Goal: Use online tool/utility: Utilize a website feature to perform a specific function

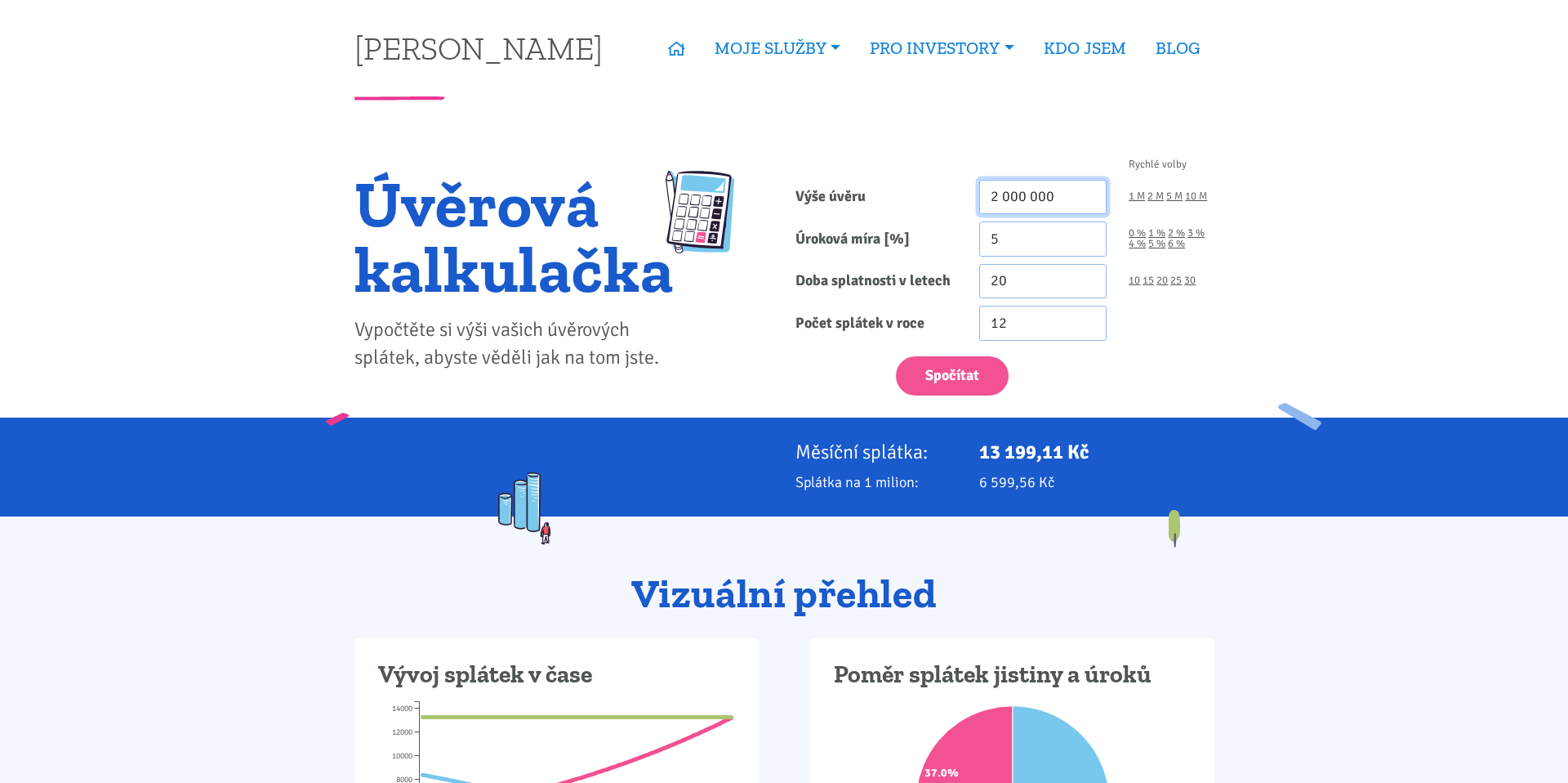
click at [1063, 198] on input "2 000 000" at bounding box center [1043, 197] width 128 height 35
type input "20 000 000"
click at [1032, 232] on input "5" at bounding box center [1043, 239] width 128 height 35
type input "6.1"
click at [1177, 279] on link "25" at bounding box center [1176, 280] width 12 height 11
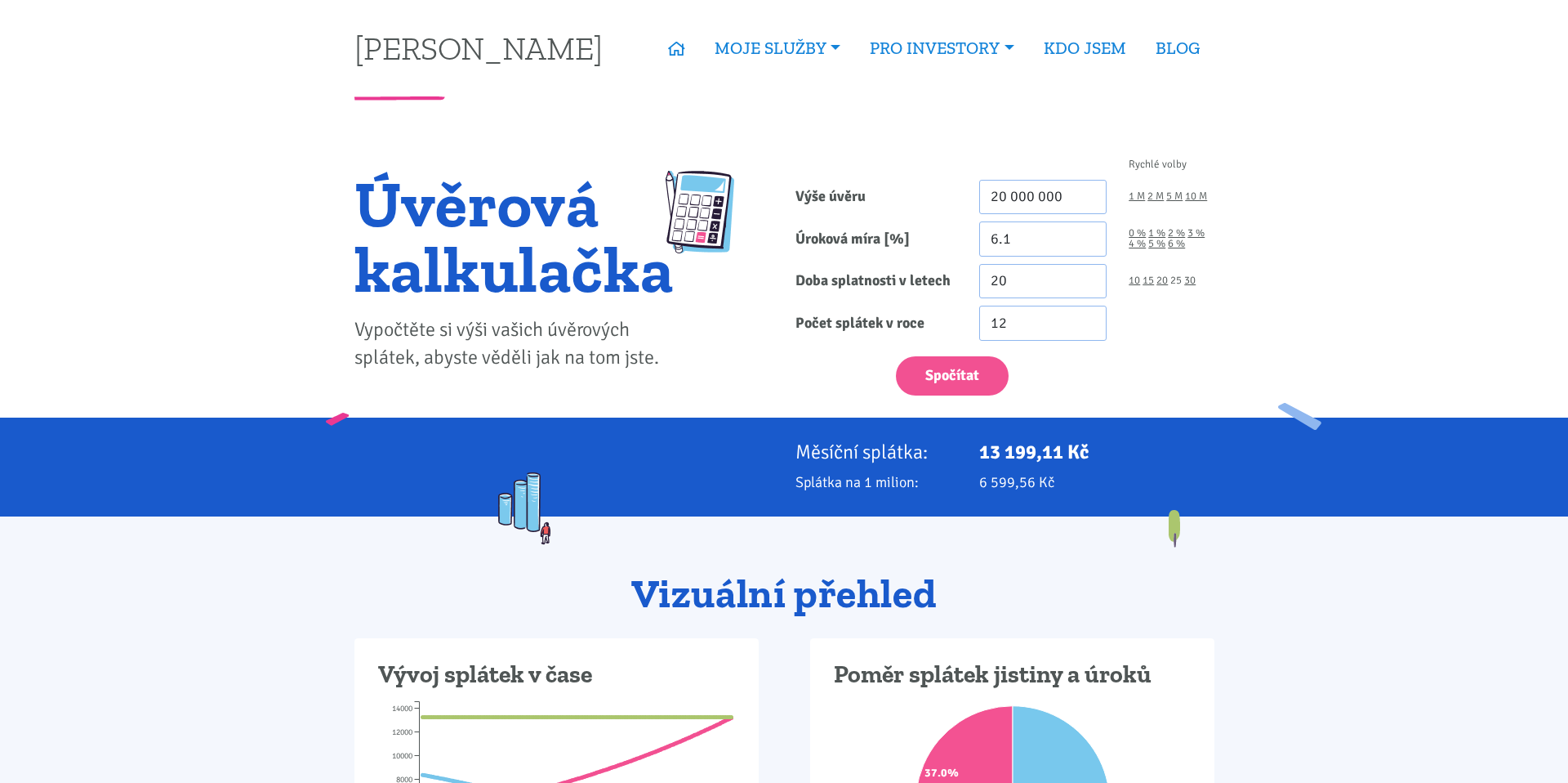
type input "25"
click at [959, 359] on button "Spočítat" at bounding box center [953, 375] width 113 height 40
type input "20000000"
drag, startPoint x: 1005, startPoint y: 196, endPoint x: 940, endPoint y: 196, distance: 65.0
click at [945, 196] on div "Výše úvěru 20 000 000 1 M 2 M 5 M 10 M" at bounding box center [1005, 197] width 441 height 35
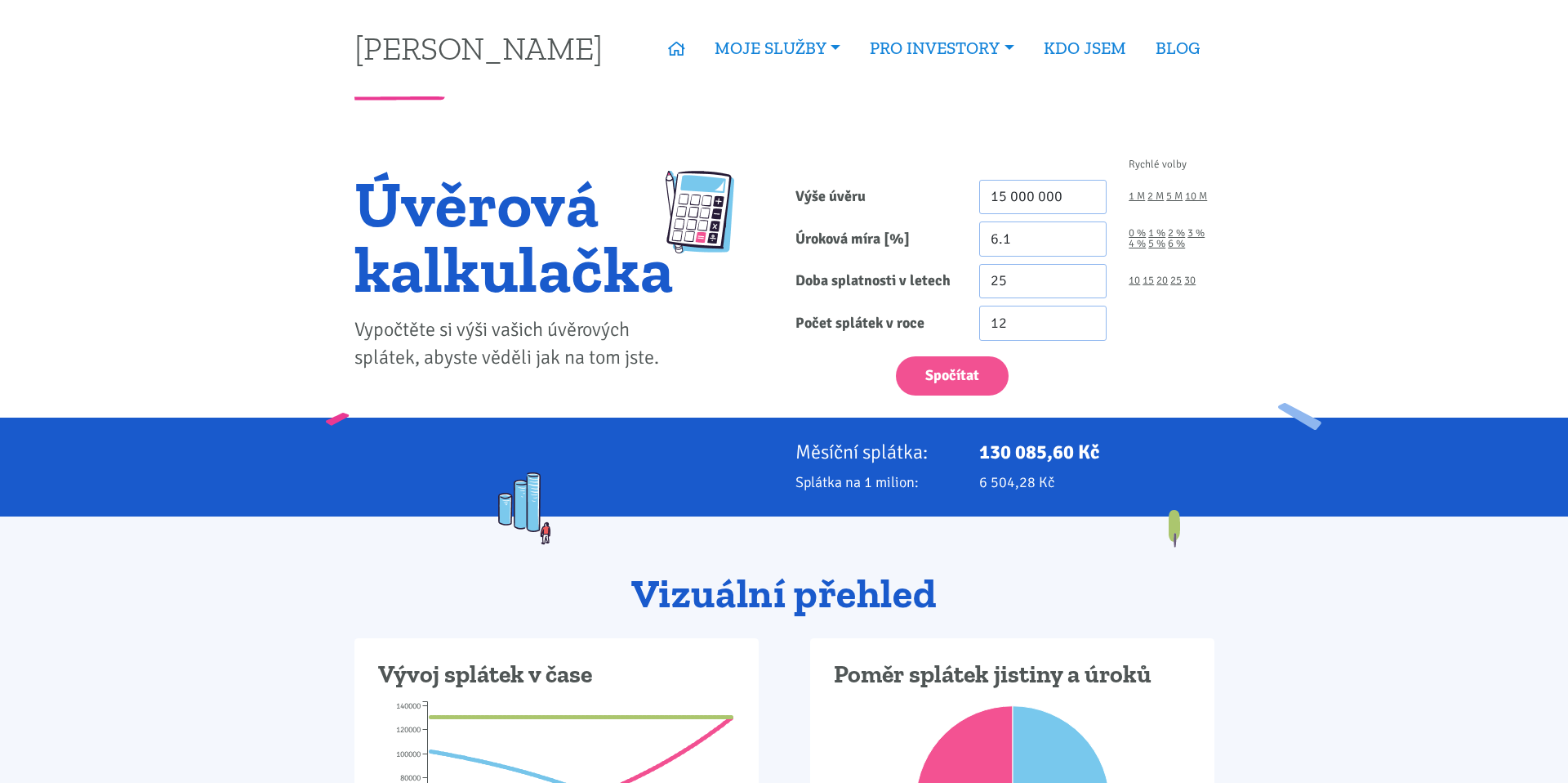
click at [887, 293] on label "Doba splatnosti v letech" at bounding box center [876, 281] width 184 height 35
click at [979, 293] on input "25" at bounding box center [1043, 281] width 128 height 35
click at [930, 360] on button "Spočítat" at bounding box center [953, 375] width 113 height 40
type input "15000000"
drag, startPoint x: 1081, startPoint y: 206, endPoint x: 873, endPoint y: 206, distance: 208.0
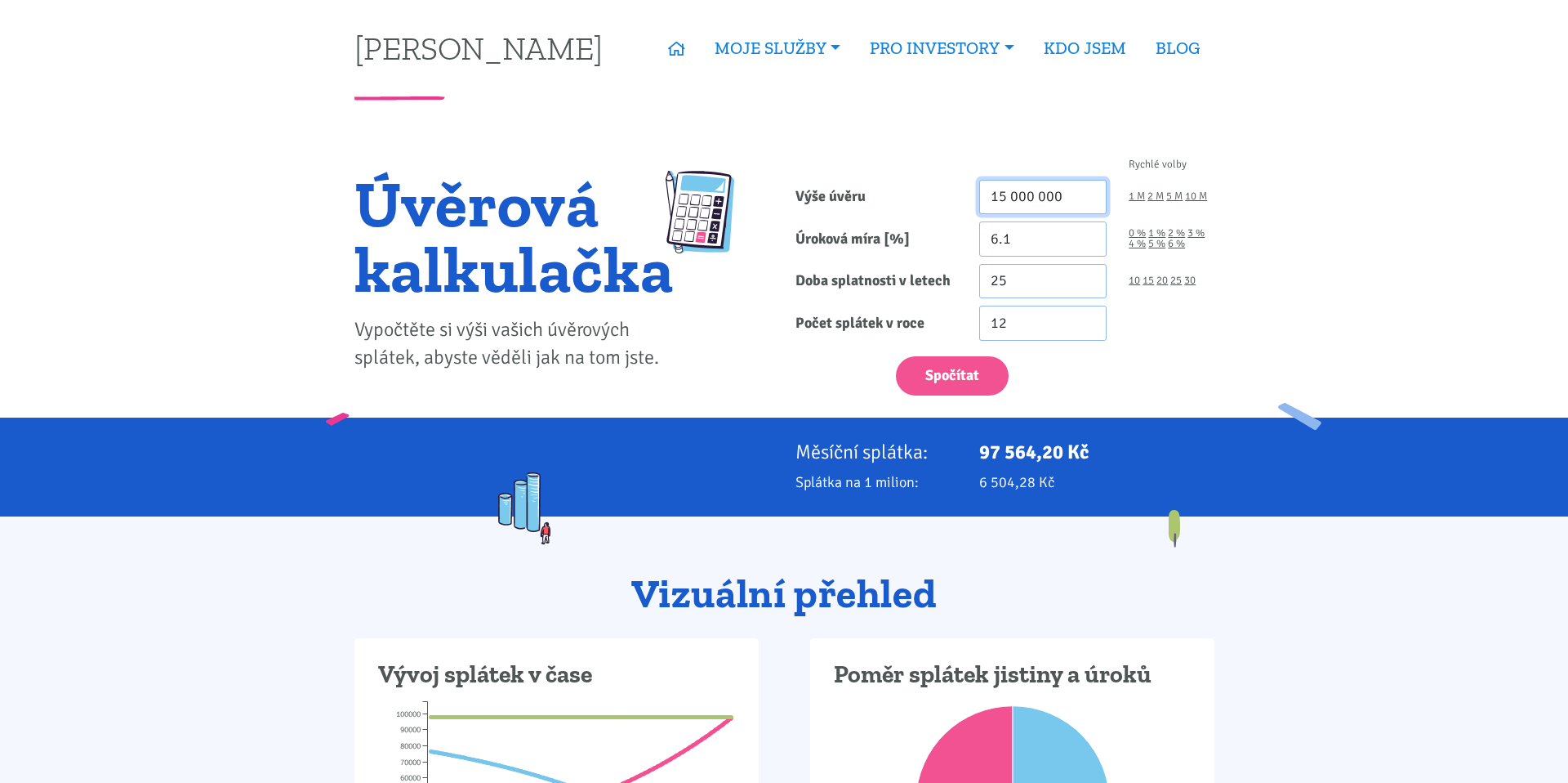
click at [873, 206] on div "Výše úvěru 15 000 000 1 M 2 M 5 M 10 M" at bounding box center [1005, 197] width 441 height 35
type input "11 500 000"
drag, startPoint x: 1061, startPoint y: 244, endPoint x: 946, endPoint y: 244, distance: 115.0
click at [947, 244] on div "Úroková míra [%] 6.1 0 % 1 % 2 % 3 % 4 % 5 % 6 %" at bounding box center [1005, 239] width 441 height 35
click at [1049, 245] on input "6.1" at bounding box center [1043, 239] width 128 height 35
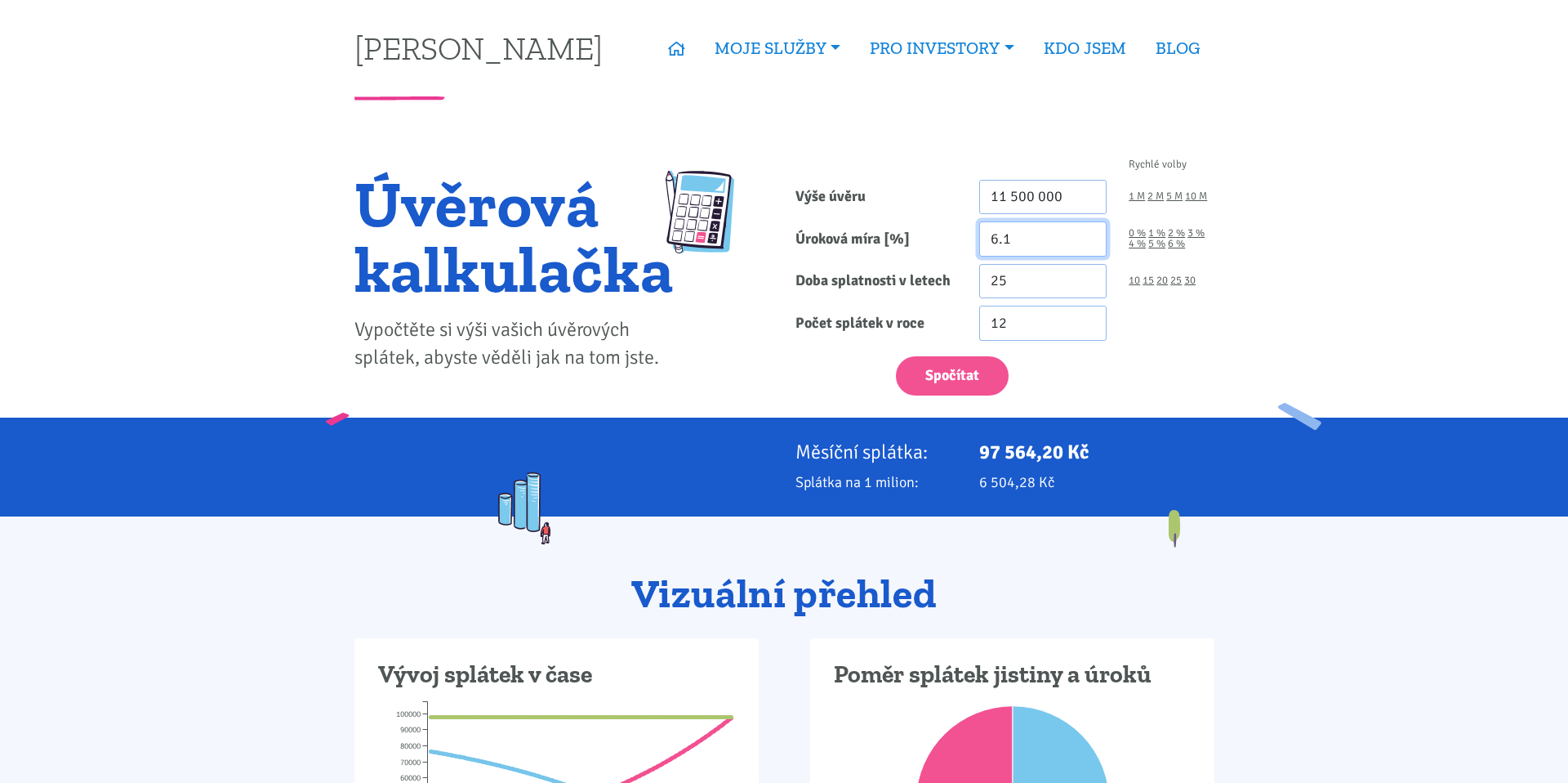
type input "6"
type input "5"
type input "5.7"
type input "5.71"
click at [1151, 278] on link "15" at bounding box center [1148, 280] width 12 height 11
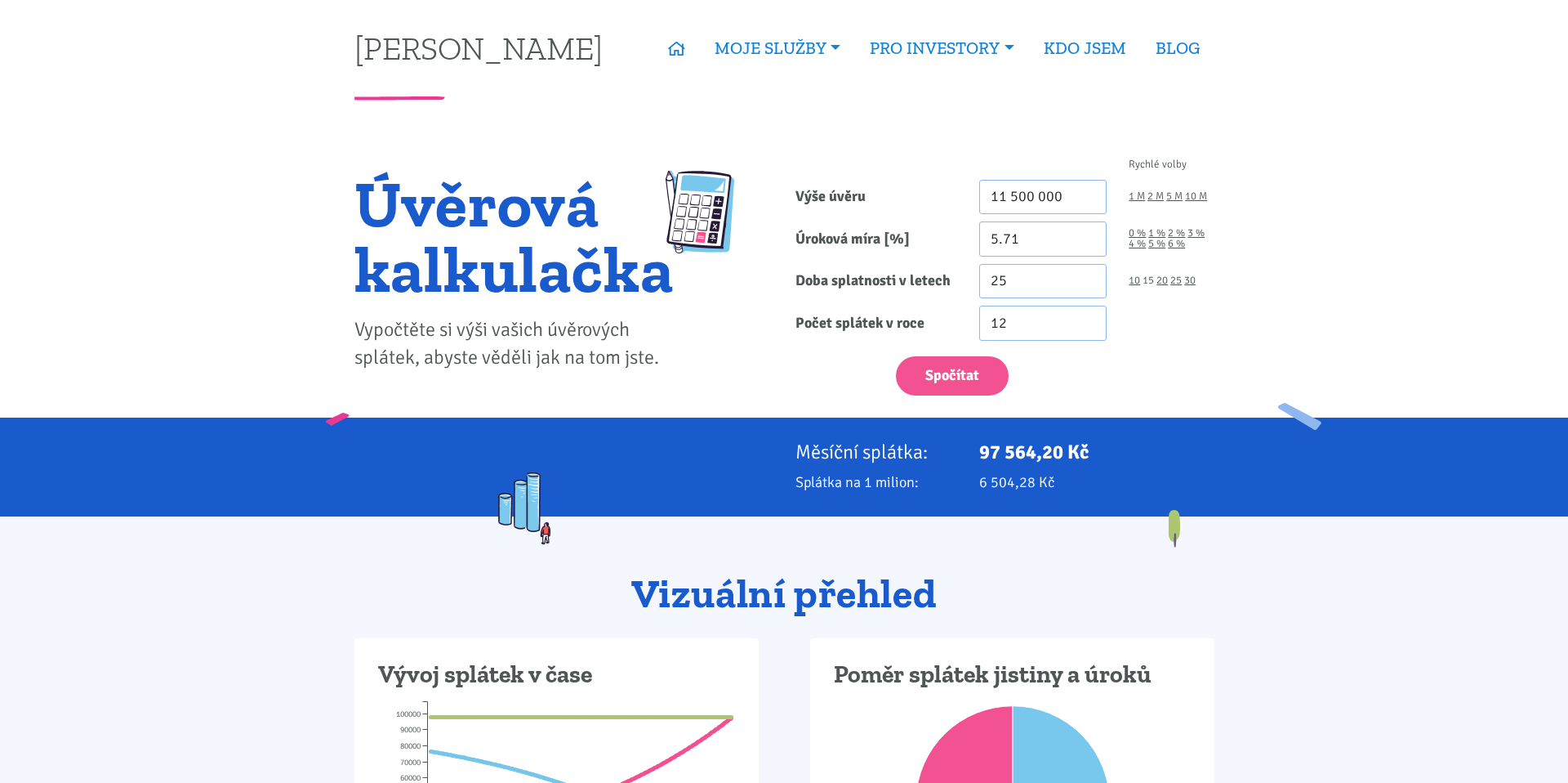
type input "15"
click at [995, 342] on form "Rychlé volby Výše úvěru 11 500 000 1 M 2 M 5 M 10 M Úroková míra [%] 5.71 0 % 15" at bounding box center [1004, 277] width 419 height 236
click at [934, 381] on button "Spočítat" at bounding box center [953, 375] width 113 height 40
type input "11500000"
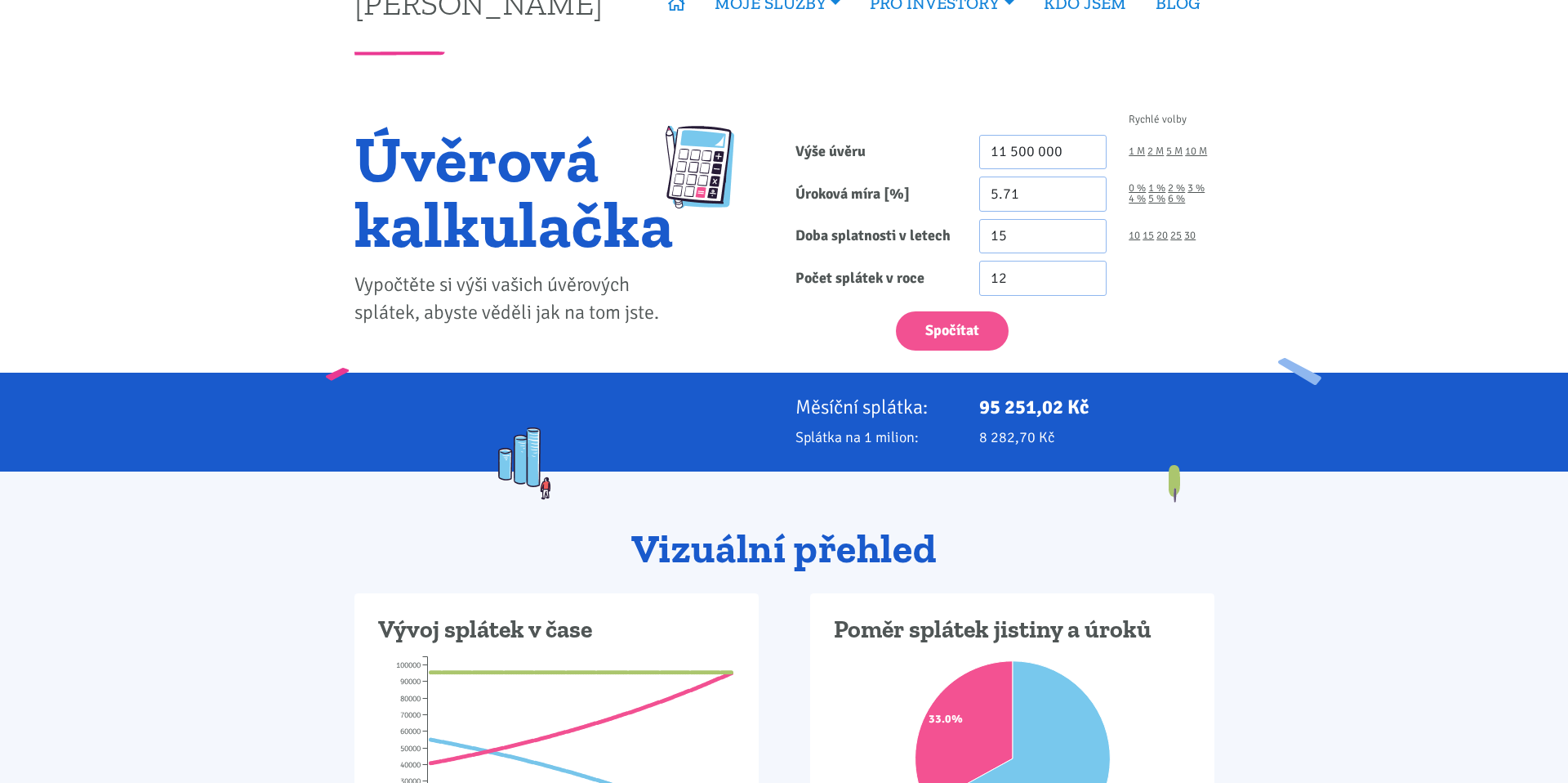
scroll to position [35, 0]
